Goal: Task Accomplishment & Management: Manage account settings

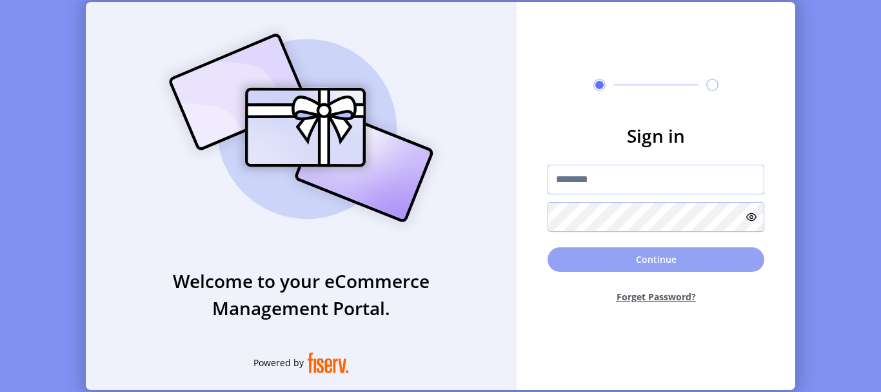
type input "**********"
click at [648, 263] on button "Continue" at bounding box center [656, 259] width 217 height 25
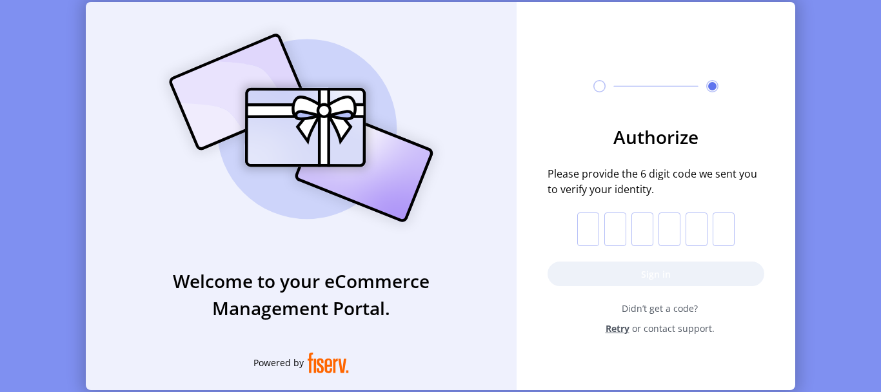
click at [576, 236] on form "Authorize Please provide the 6 digit code we sent you to verify your identity. …" at bounding box center [656, 229] width 279 height 212
click at [588, 231] on input "text" at bounding box center [589, 229] width 22 height 34
paste input "*"
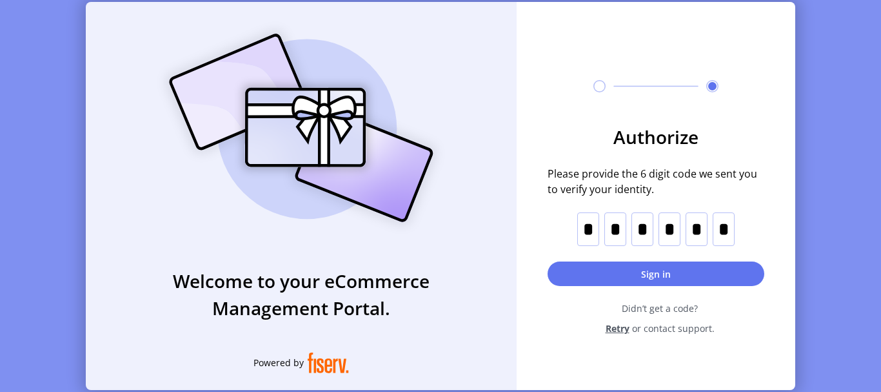
type input "*"
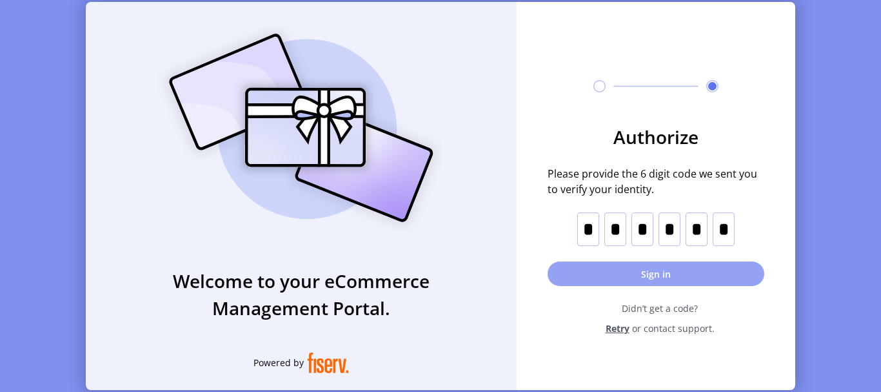
click at [699, 275] on button "Sign in" at bounding box center [656, 273] width 217 height 25
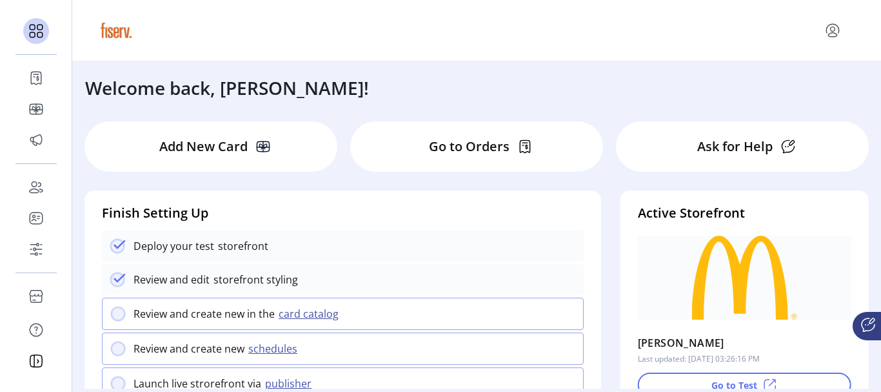
click at [479, 72] on div "Welcome back, [PERSON_NAME]!" at bounding box center [476, 81] width 809 height 40
